Goal: Task Accomplishment & Management: Use online tool/utility

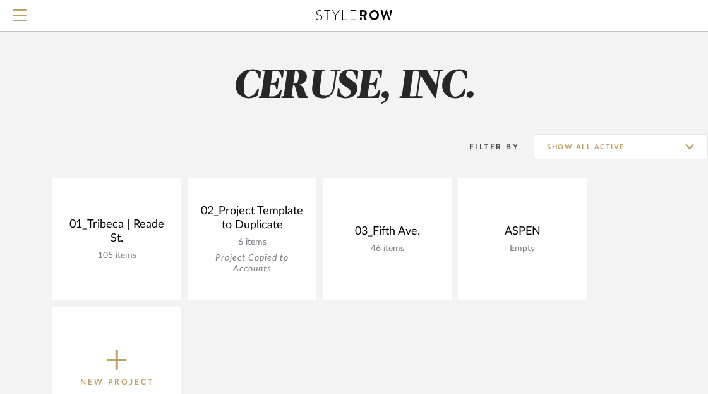
click at [0, 0] on link "View Budget" at bounding box center [0, 0] width 0 height 0
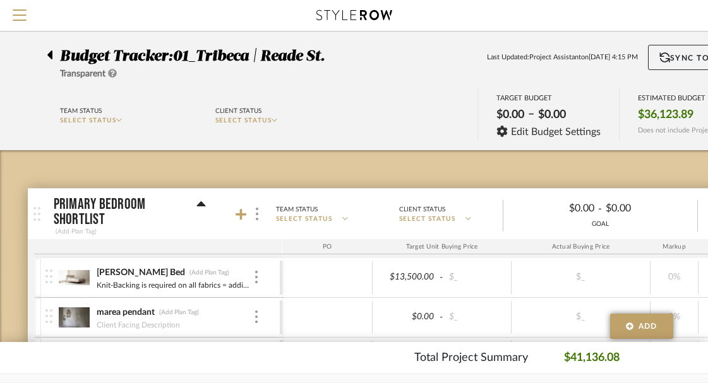
click at [50, 57] on icon at bounding box center [49, 55] width 5 height 9
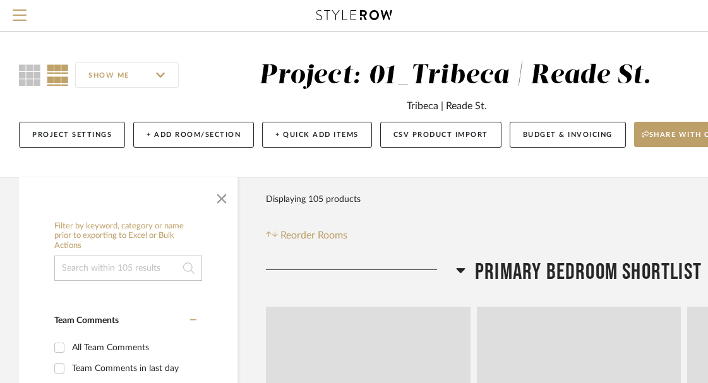
click at [104, 266] on input at bounding box center [128, 268] width 148 height 25
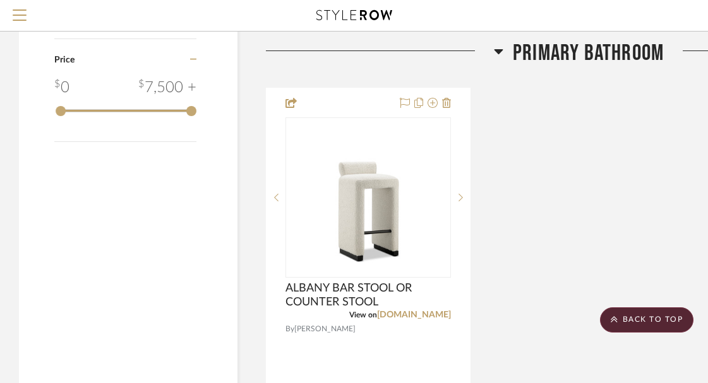
scroll to position [1479, 0]
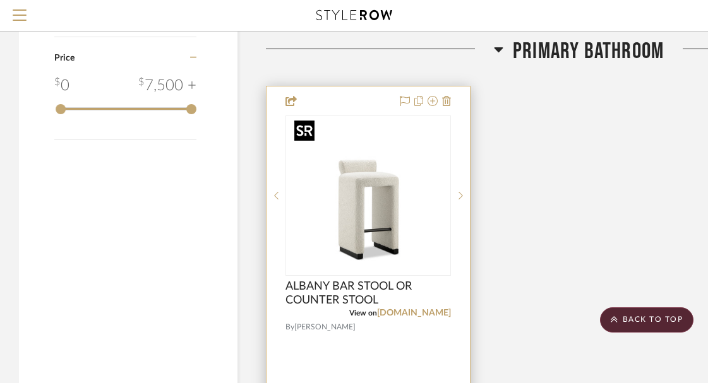
type input "stool"
click at [378, 201] on img "0" at bounding box center [368, 196] width 158 height 158
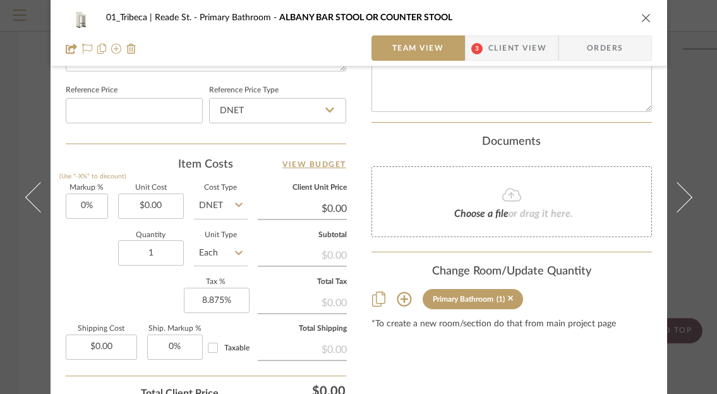
scroll to position [671, 0]
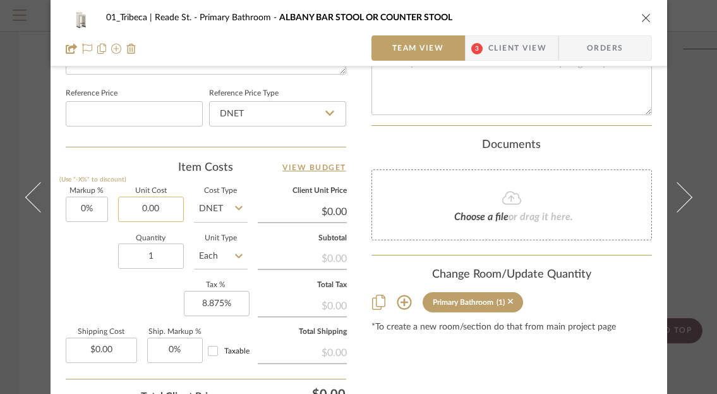
click at [155, 206] on input "0.00" at bounding box center [151, 208] width 66 height 25
paste input "2061.43"
type input "$2,061.43"
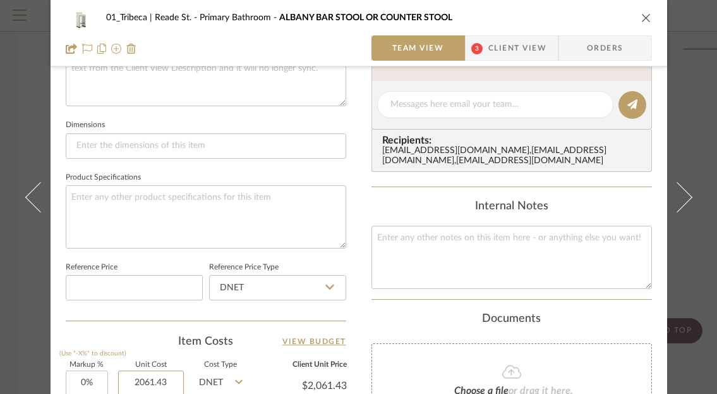
scroll to position [533, 0]
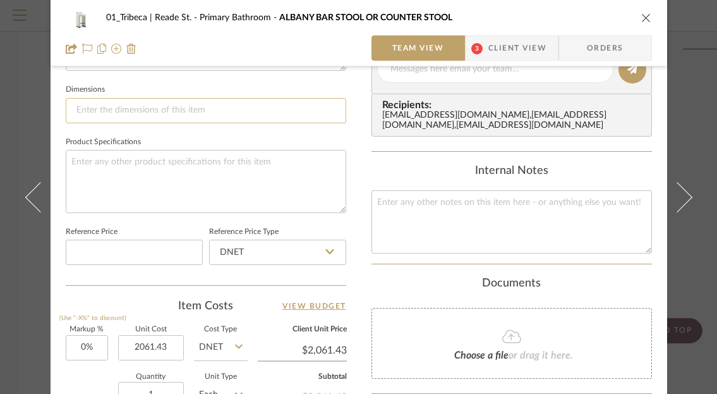
type input "$2,061.43"
click at [119, 115] on input at bounding box center [206, 110] width 280 height 25
paste input "16"W x 15.5"D x 30"H, 25.5"SH"
type input "16"W x 15.5"D x 30"H, 25.5"SH"
click at [163, 160] on textarea at bounding box center [206, 181] width 280 height 63
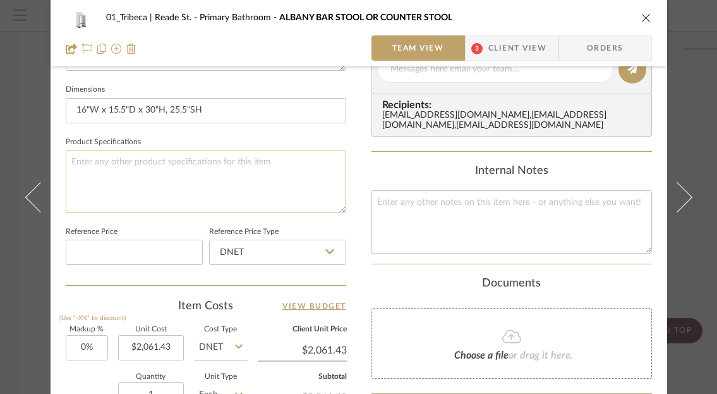
paste textarea "Footbar: BR01"
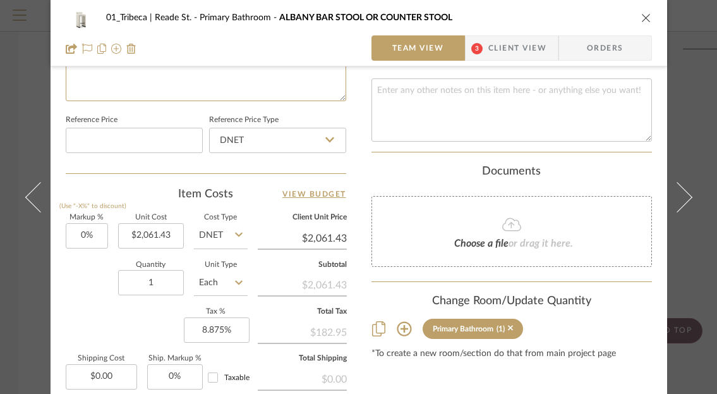
scroll to position [646, 0]
type textarea "Footbar: BR01"
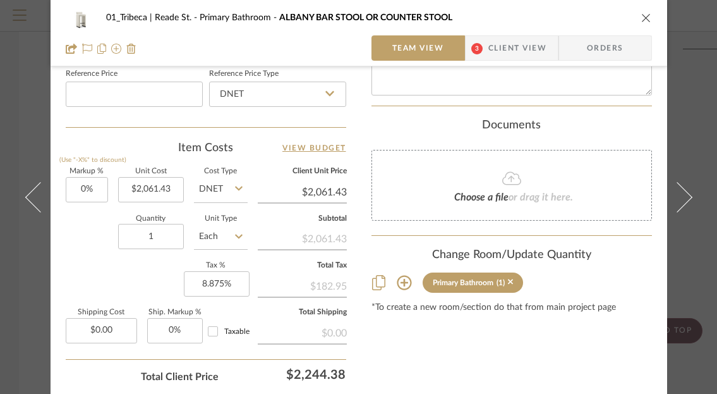
scroll to position [695, 0]
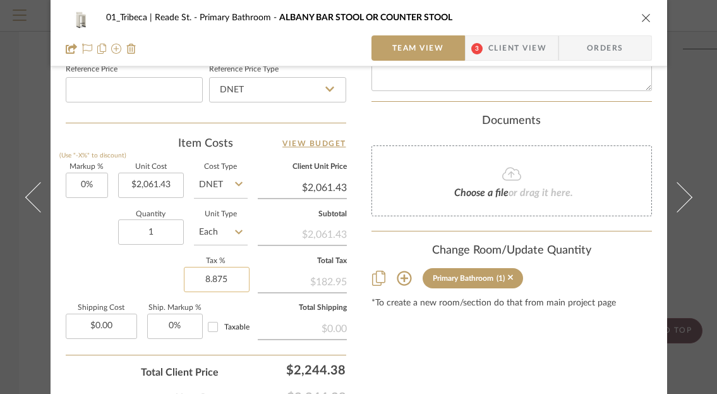
click at [206, 275] on input "8.875" at bounding box center [217, 279] width 66 height 25
type input "7.25%"
click at [153, 279] on div "Markup % (Use "-X%" to discount) 0% Unit Cost $2,061.43 Cost Type DNET Client U…" at bounding box center [206, 256] width 280 height 184
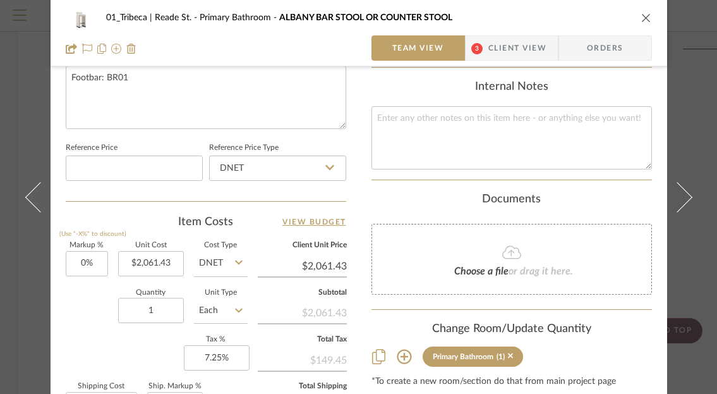
scroll to position [600, 0]
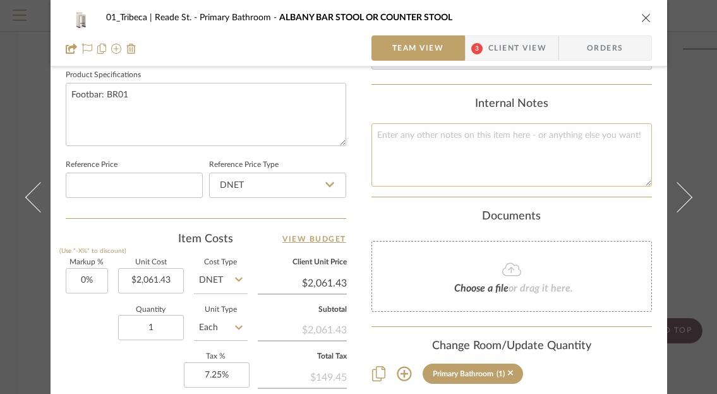
click at [407, 140] on textarea at bounding box center [511, 154] width 280 height 63
paste textarea "Net $2,061.43 Subtotal $2,576.79 Discount 20% $515.36 [US_STATE] Tax 7.25% $149…"
click at [373, 157] on textarea "Net $2,061.43 Subtotal $2,576.79 Discount 20% $515.36 [US_STATE] Tax 7.25% $149…" at bounding box center [511, 154] width 280 height 63
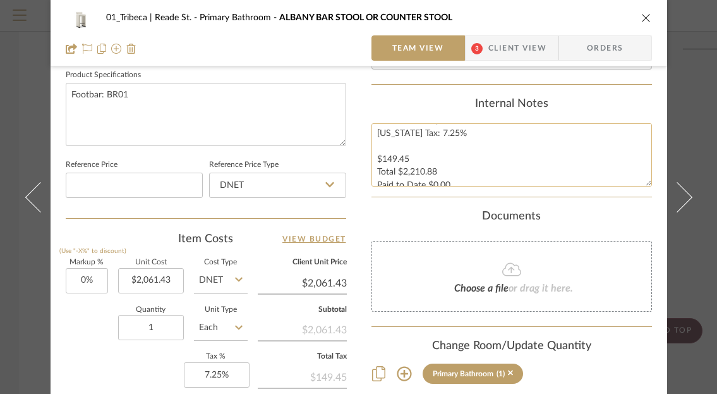
click at [373, 162] on textarea "Net $2,061.43 Subtotal $2,576.79 Discount 20% $515.36 [US_STATE] Tax: 7.25% $14…" at bounding box center [511, 154] width 280 height 63
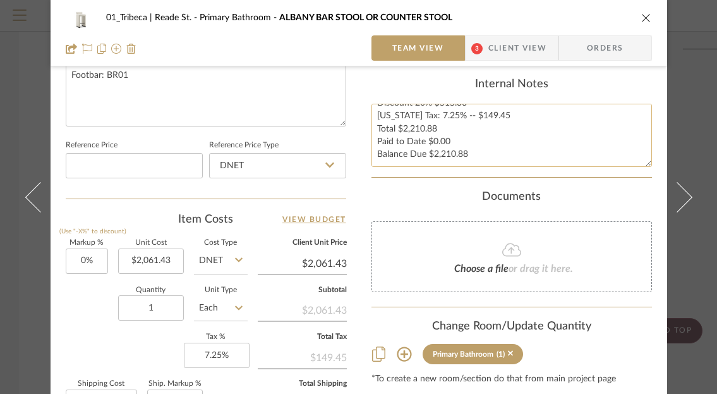
scroll to position [623, 0]
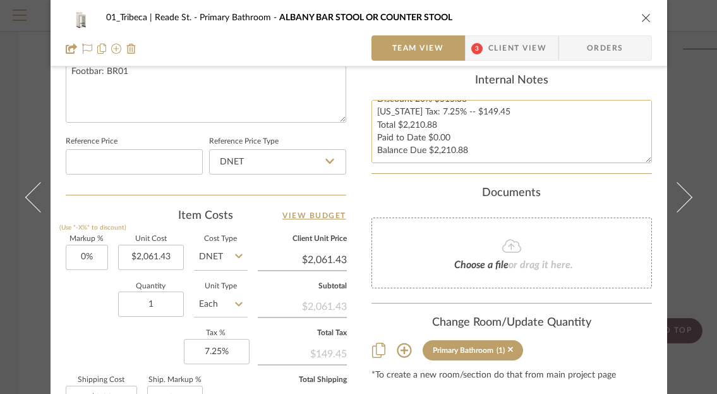
drag, startPoint x: 468, startPoint y: 153, endPoint x: 394, endPoint y: 152, distance: 73.9
click at [394, 152] on textarea "Net $2,061.43 Subtotal $2,576.79 Discount 20% $515.36 [US_STATE] Tax: 7.25% -- …" at bounding box center [511, 131] width 280 height 63
click at [446, 147] on textarea "Net $2,061.43 Subtotal $2,576.79 Discount 20% $515.36 [US_STATE] Tax: 7.25% -- …" at bounding box center [511, 131] width 280 height 63
drag, startPoint x: 468, startPoint y: 151, endPoint x: 365, endPoint y: 137, distance: 103.9
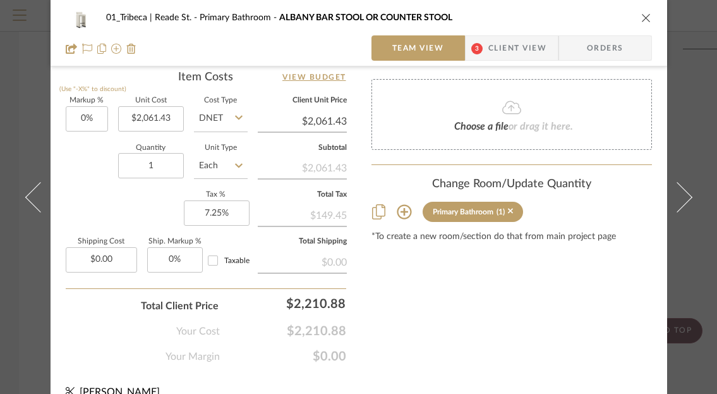
scroll to position [780, 0]
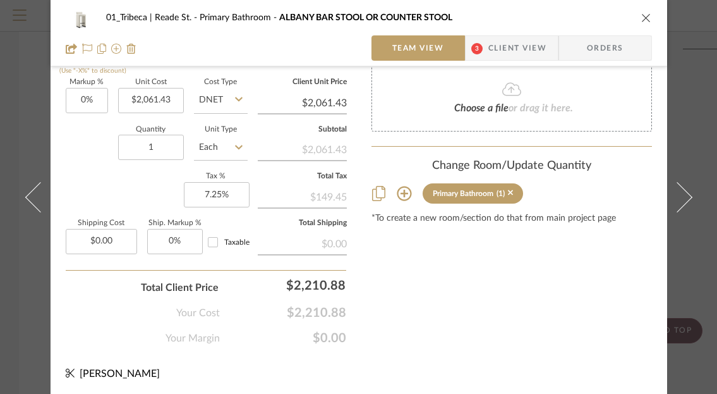
type textarea "Net $2,061.43 Subtotal $2,576.79 Discount 20% $515.36 [US_STATE] Tax: 7.25% -- …"
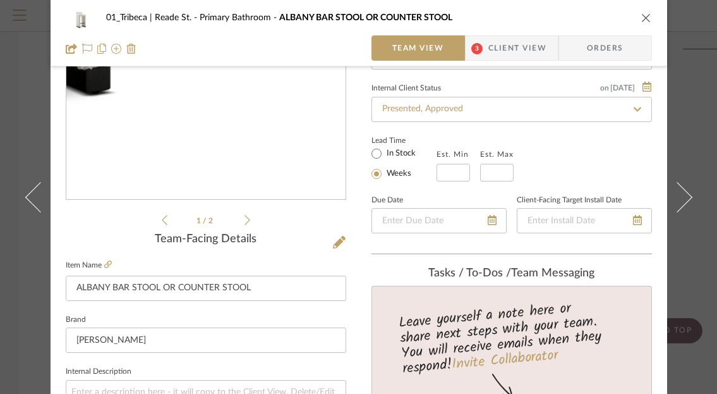
scroll to position [177, 0]
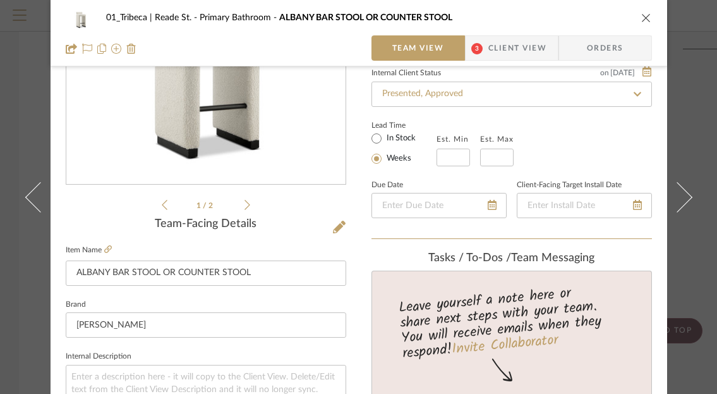
click at [497, 43] on span "Client View" at bounding box center [517, 47] width 58 height 25
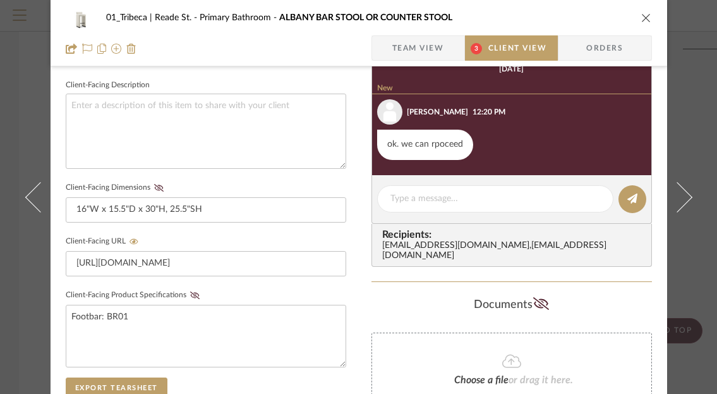
scroll to position [455, 0]
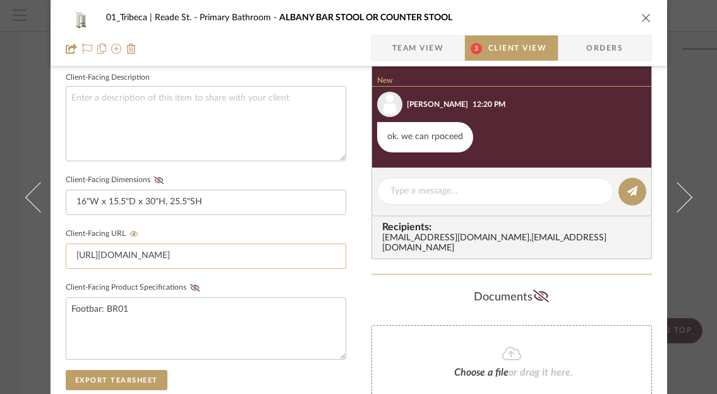
click at [198, 258] on input "[URL][DOMAIN_NAME]" at bounding box center [206, 255] width 280 height 25
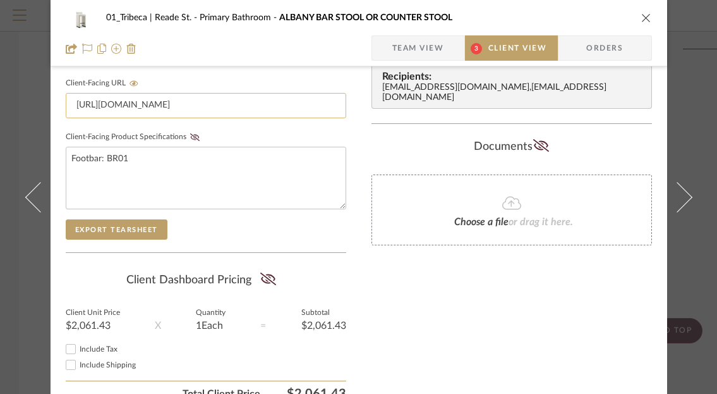
scroll to position [615, 0]
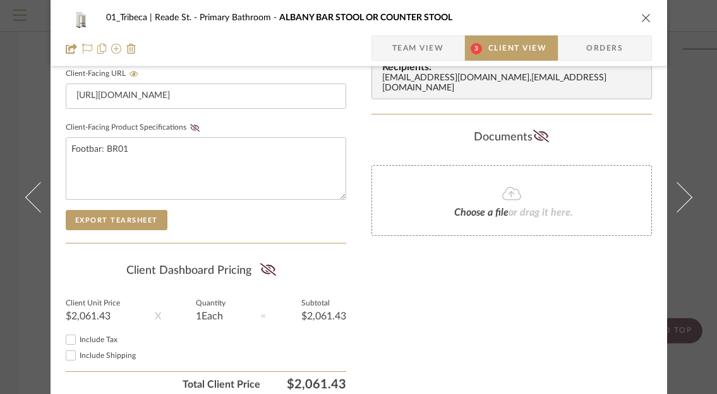
click at [199, 225] on div "Export Tearsheet" at bounding box center [206, 220] width 280 height 20
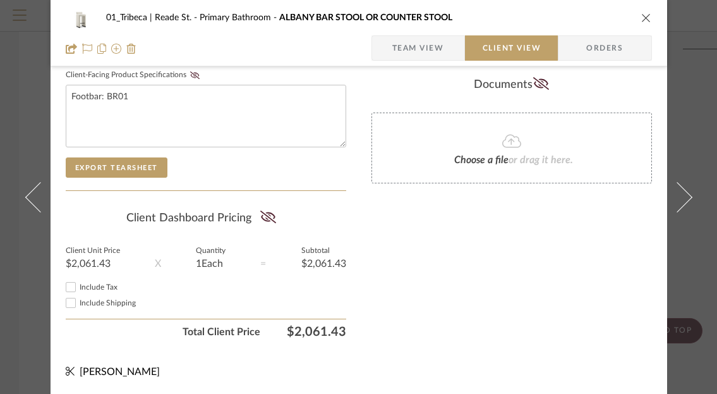
scroll to position [129, 0]
click at [65, 288] on input "Include Tax" at bounding box center [70, 286] width 15 height 15
checkbox input "true"
click at [64, 302] on input "Include Shipping" at bounding box center [70, 302] width 15 height 15
checkbox input "false"
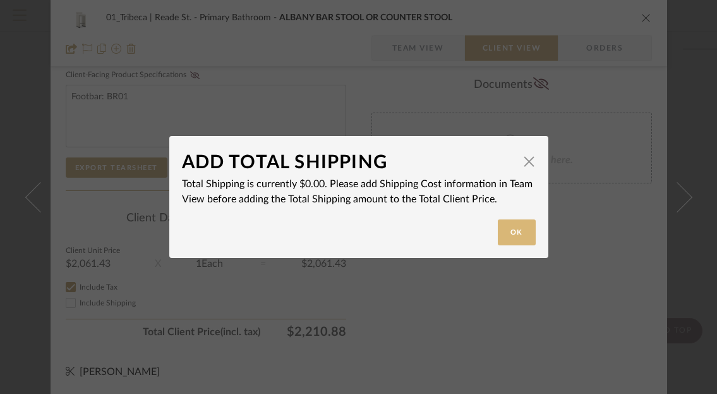
click at [513, 231] on button "Ok" at bounding box center [517, 232] width 38 height 26
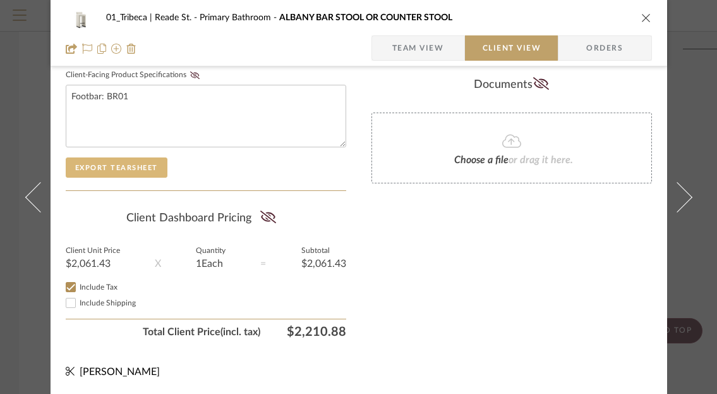
click at [103, 163] on button "Export Tearsheet" at bounding box center [117, 167] width 102 height 20
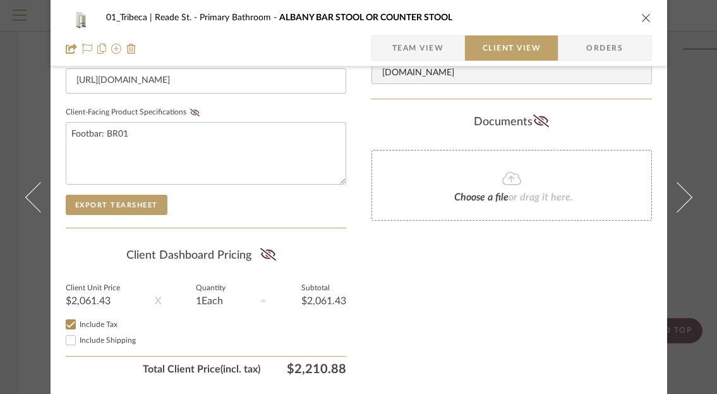
scroll to position [541, 0]
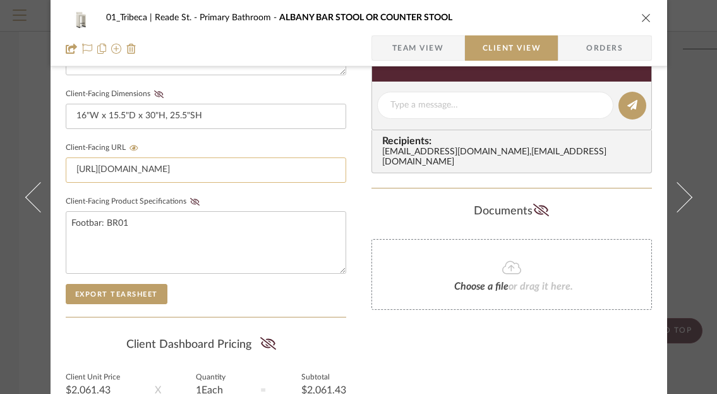
click at [193, 176] on input "[URL][DOMAIN_NAME]" at bounding box center [206, 169] width 280 height 25
